Goal: Obtain resource: Download file/media

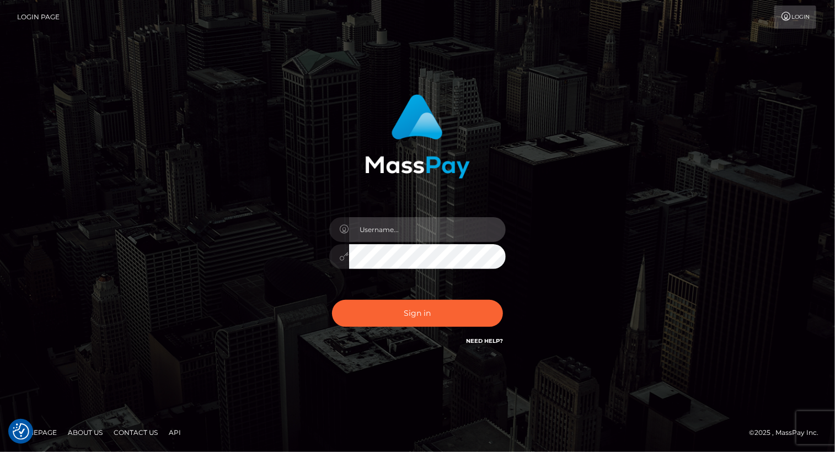
click at [405, 231] on input "text" at bounding box center [427, 229] width 157 height 25
type input "[PERSON_NAME].luminaryplay"
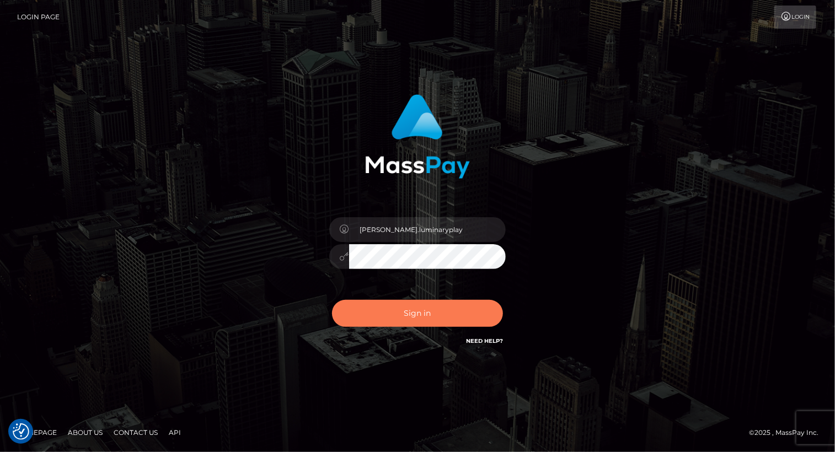
click at [413, 317] on button "Sign in" at bounding box center [417, 313] width 171 height 27
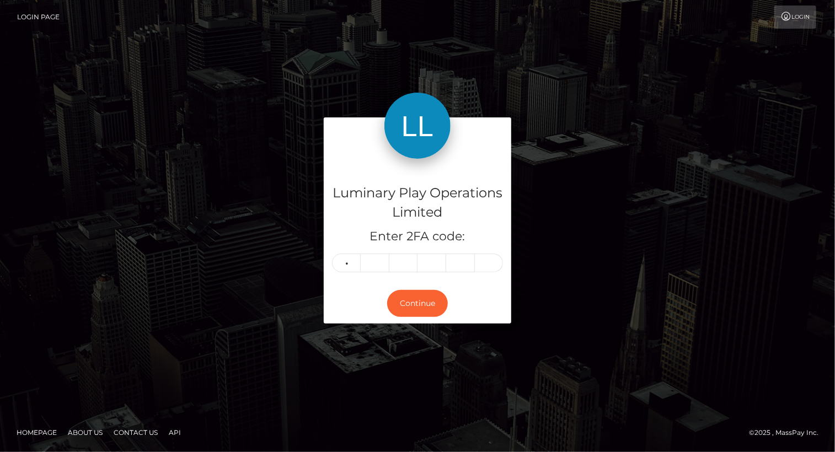
type input "6"
type input "4"
type input "2"
type input "4"
type input "3"
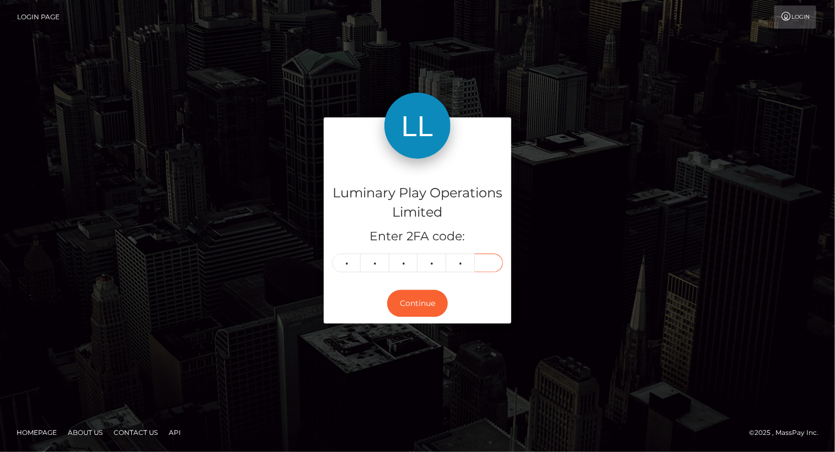
type input "0"
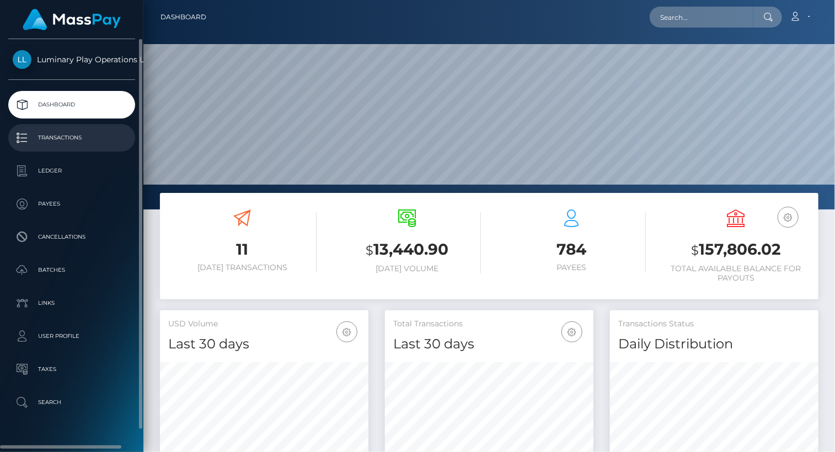
scroll to position [195, 208]
click at [66, 131] on p "Transactions" at bounding box center [72, 138] width 118 height 17
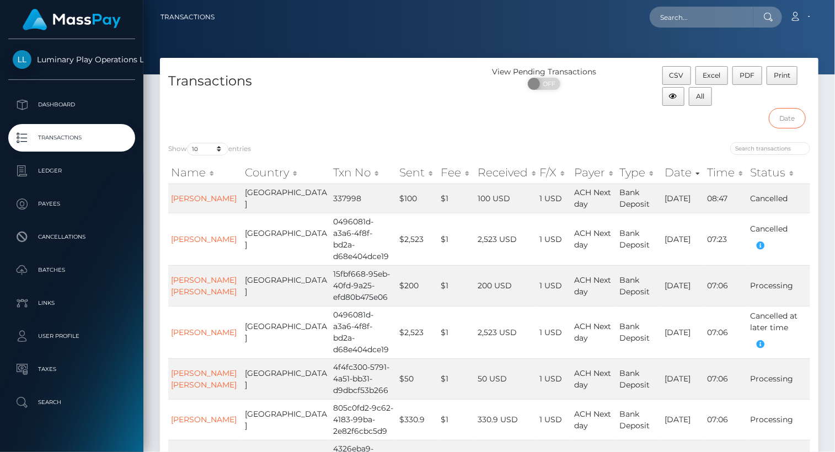
click at [790, 118] on input "text" at bounding box center [787, 118] width 37 height 20
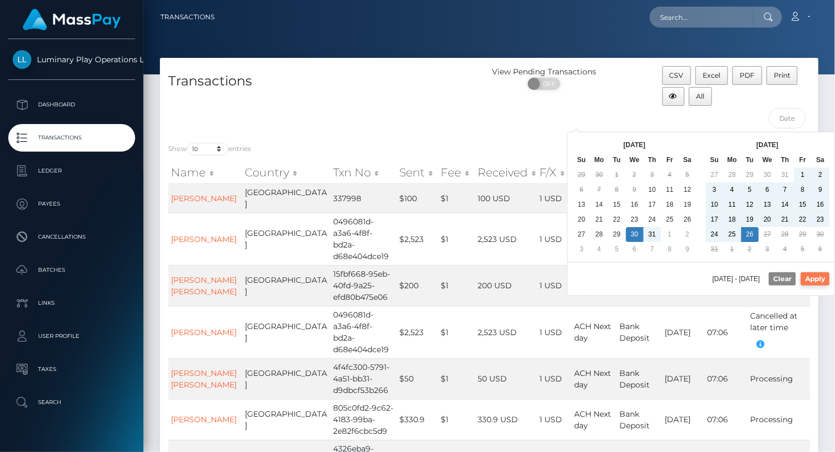
click at [827, 279] on button "Apply" at bounding box center [815, 278] width 29 height 13
type input "07/30/2025 - 08/26/2025"
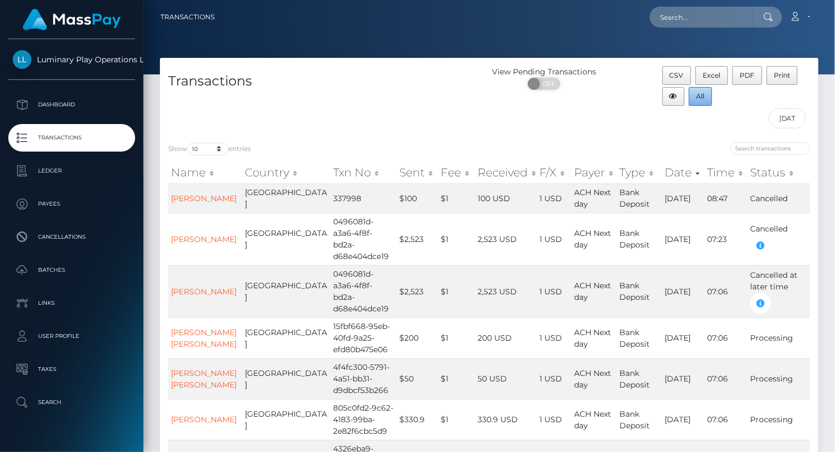
click at [699, 98] on span "All" at bounding box center [701, 96] width 8 height 8
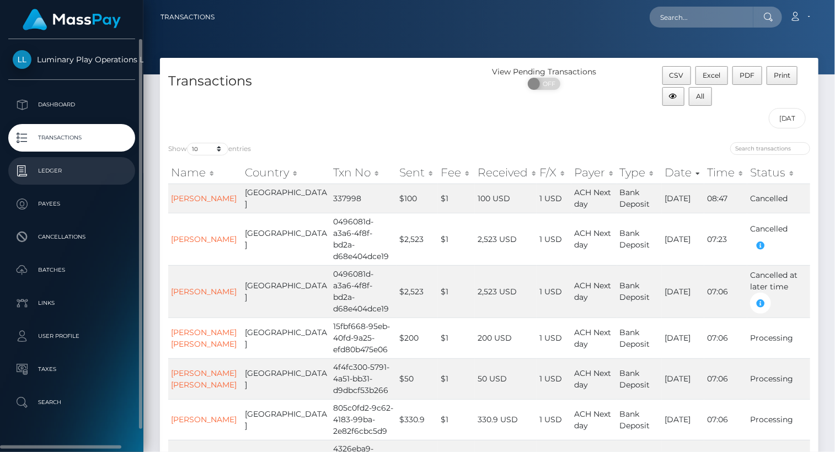
click at [82, 174] on p "Ledger" at bounding box center [72, 171] width 118 height 17
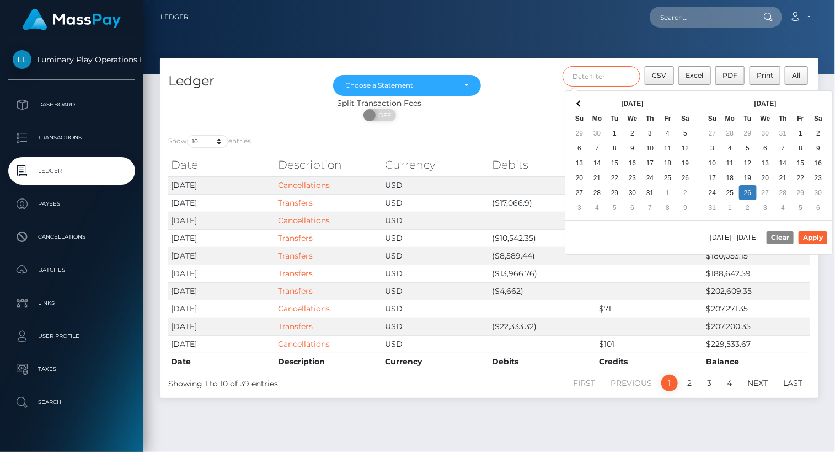
click at [599, 82] on input "text" at bounding box center [602, 76] width 78 height 20
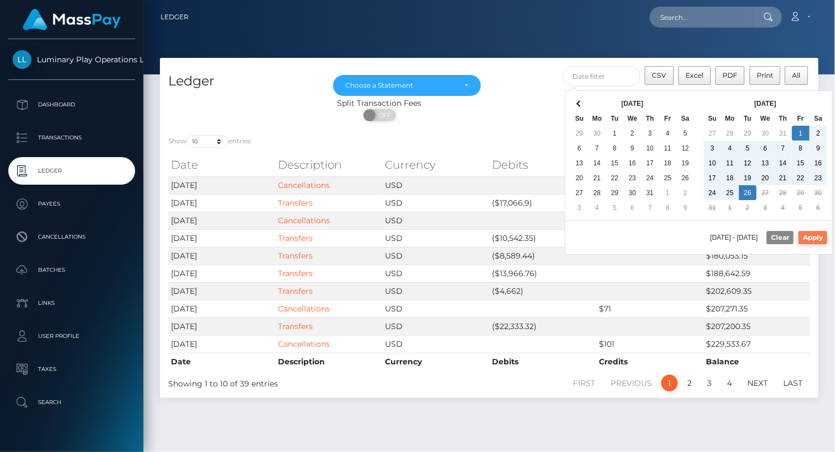
click at [816, 237] on button "Apply" at bounding box center [813, 237] width 29 height 13
type input "08/01/2025 - 08/26/2025"
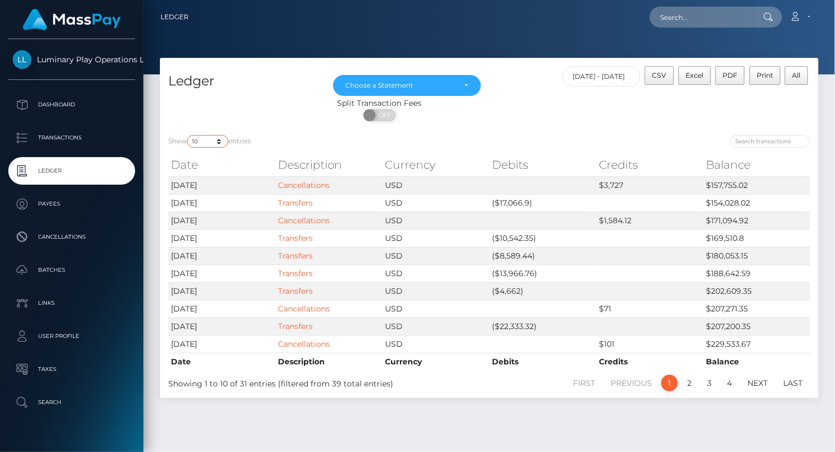
click at [201, 142] on select "10 25 50 100 250" at bounding box center [207, 141] width 41 height 13
select select "50"
click at [188, 136] on select "10 25 50 100 250" at bounding box center [207, 141] width 41 height 13
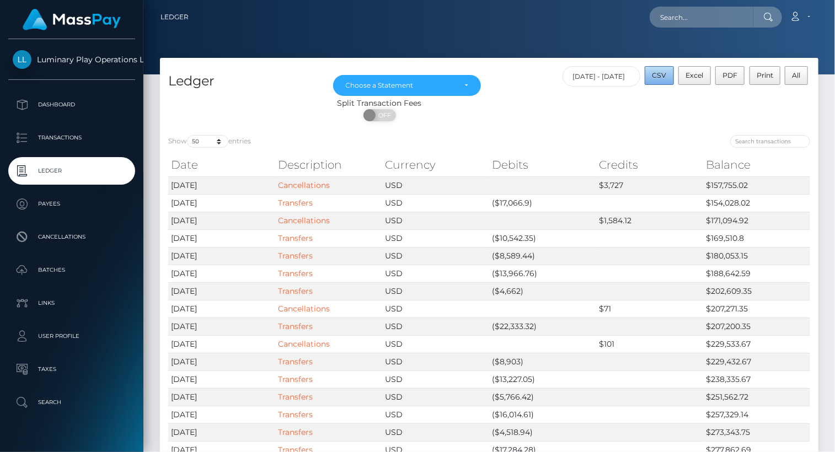
click at [666, 75] on span "CSV" at bounding box center [660, 75] width 14 height 8
click at [456, 85] on div "Choose a Statement" at bounding box center [407, 85] width 123 height 9
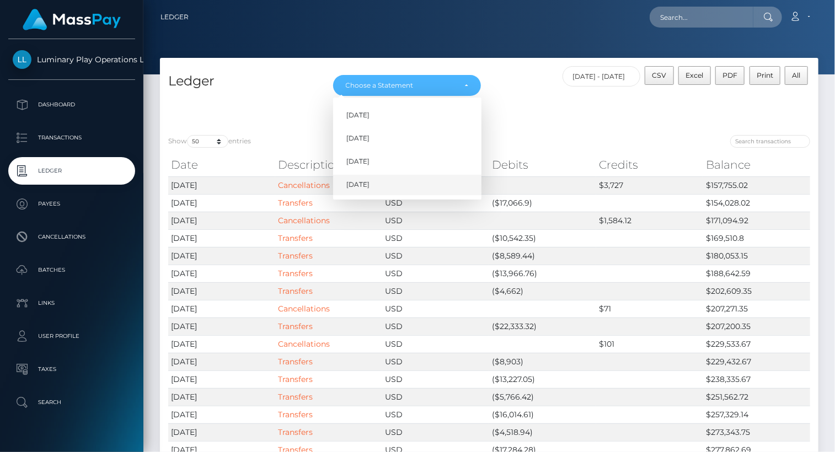
click at [362, 184] on span "Aug 2025" at bounding box center [357, 185] width 23 height 10
select select "Aug 2025"
